Goal: Information Seeking & Learning: Learn about a topic

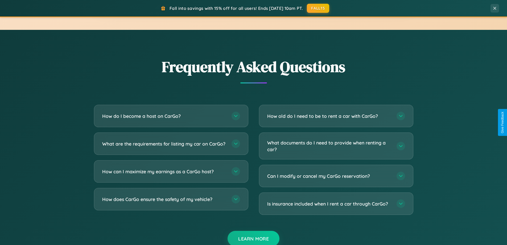
scroll to position [1025, 0]
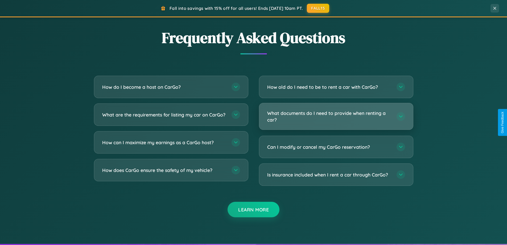
click at [336, 116] on h3 "What documents do I need to provide when renting a car?" at bounding box center [329, 116] width 124 height 13
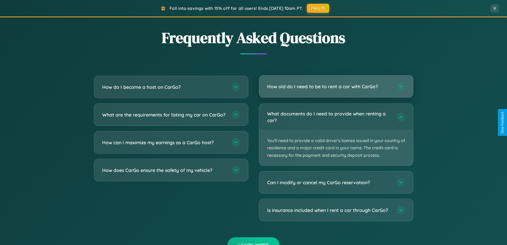
click at [336, 86] on h3 "How old do I need to be to rent a car with CarGo?" at bounding box center [329, 86] width 124 height 7
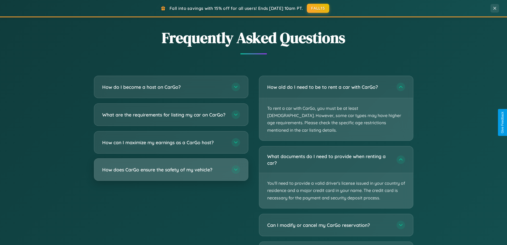
click at [171, 173] on h3 "How does CarGo ensure the safety of my vehicle?" at bounding box center [164, 169] width 124 height 7
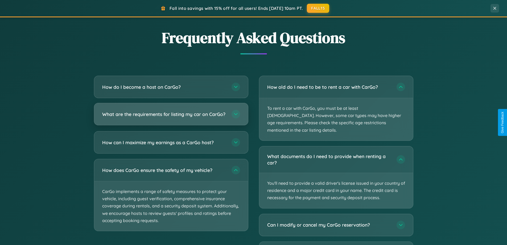
click at [171, 117] on h3 "What are the requirements for listing my car on CarGo?" at bounding box center [164, 114] width 124 height 7
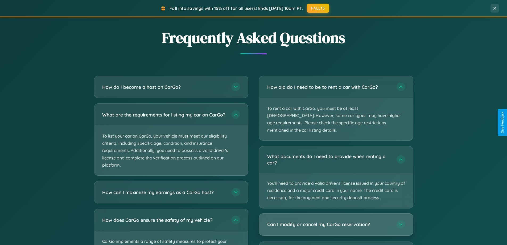
click at [336, 221] on h3 "Can I modify or cancel my CarGo reservation?" at bounding box center [329, 224] width 124 height 7
click at [336, 225] on div "Can I modify or cancel my CarGo reservation?" at bounding box center [336, 224] width 154 height 22
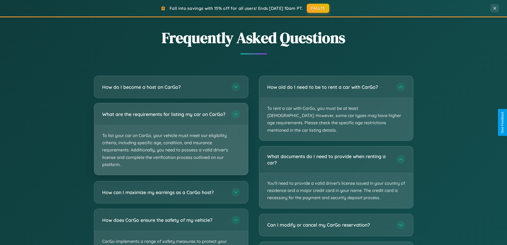
click at [171, 142] on p "To list your car on CarGo, your vehicle must meet our eligibility criteria, inc…" at bounding box center [171, 150] width 154 height 50
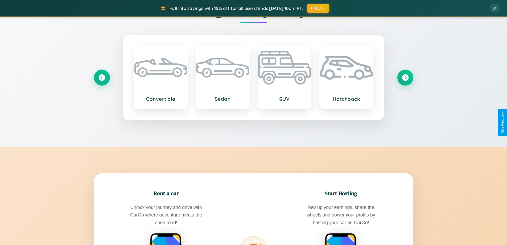
scroll to position [366, 0]
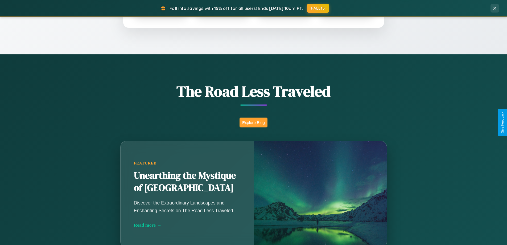
click at [254, 122] on button "Explore Blog" at bounding box center [254, 122] width 28 height 10
